Goal: Task Accomplishment & Management: Use online tool/utility

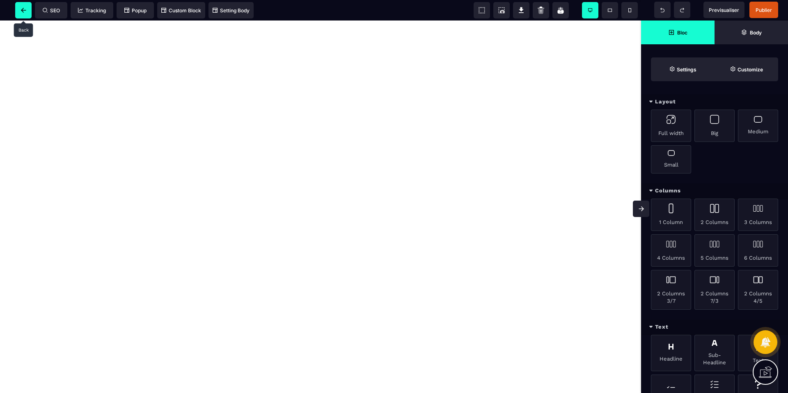
click at [18, 5] on span at bounding box center [23, 10] width 16 height 16
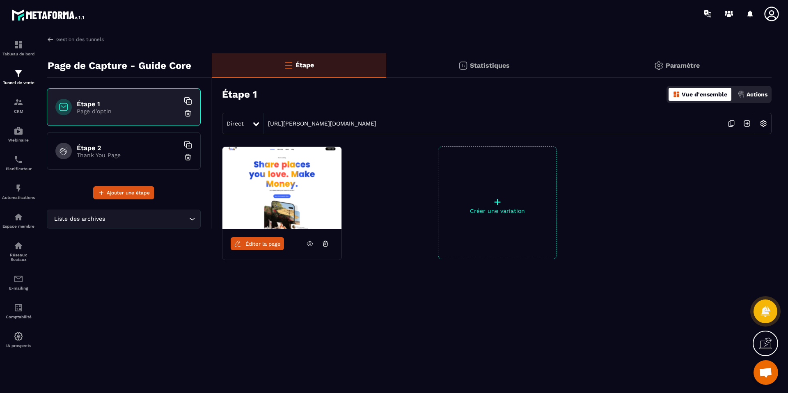
click at [327, 243] on icon at bounding box center [326, 244] width 4 height 3
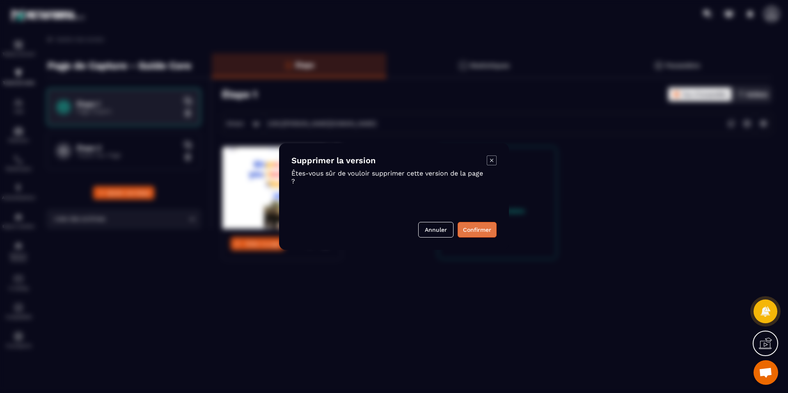
click at [471, 229] on button "Confirmer" at bounding box center [477, 230] width 39 height 16
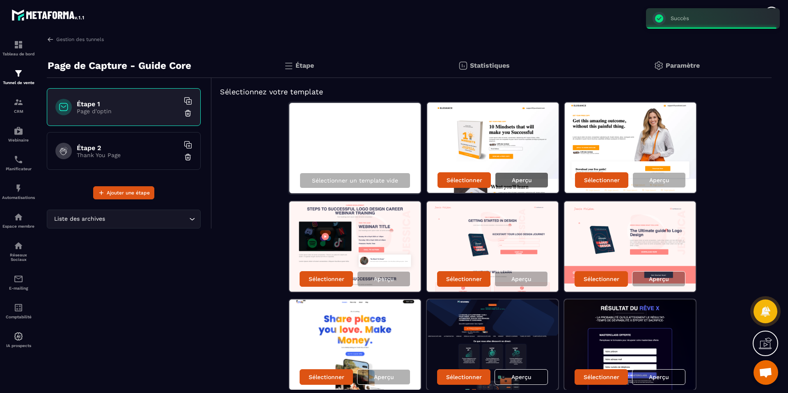
click at [513, 179] on p "Aperçu" at bounding box center [522, 180] width 20 height 7
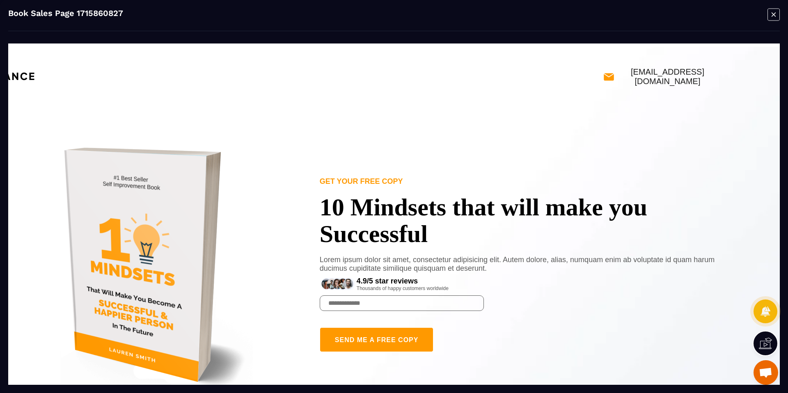
scroll to position [0, 0]
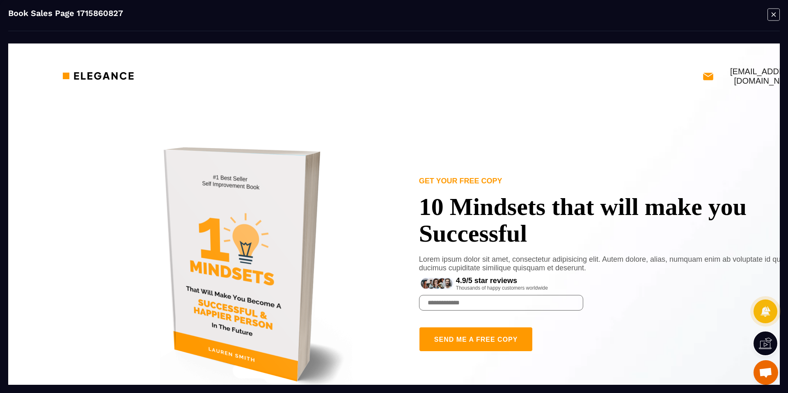
click at [777, 13] on icon "Modal window" at bounding box center [774, 14] width 12 height 13
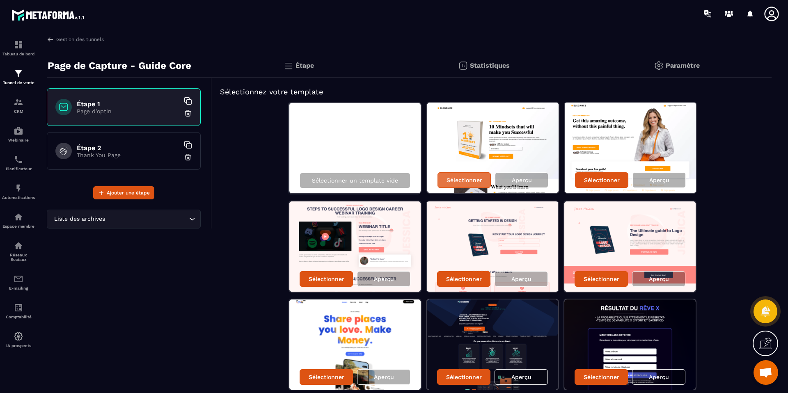
click at [468, 179] on p "Sélectionner" at bounding box center [465, 180] width 36 height 7
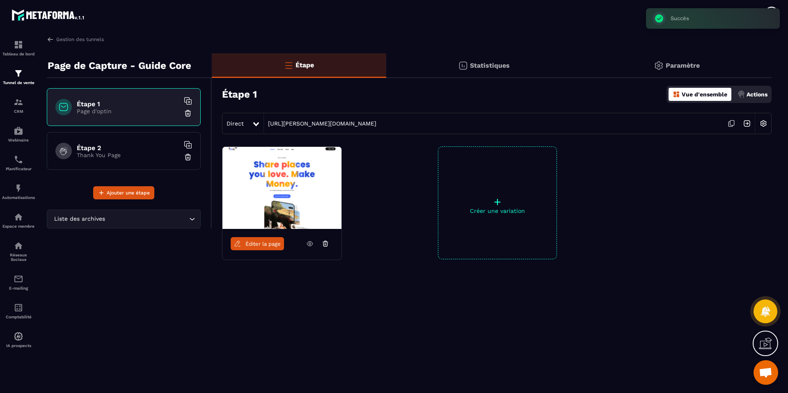
click at [260, 242] on span "Éditer la page" at bounding box center [263, 244] width 35 height 6
